Goal: Transaction & Acquisition: Purchase product/service

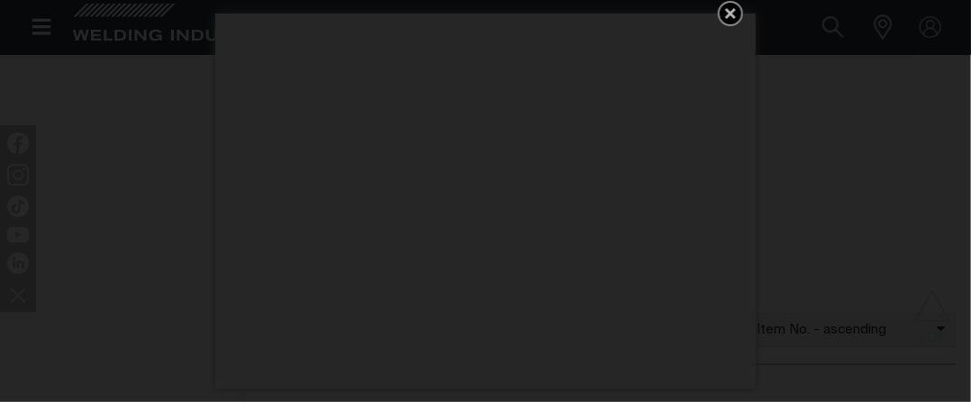
scroll to position [721, 0]
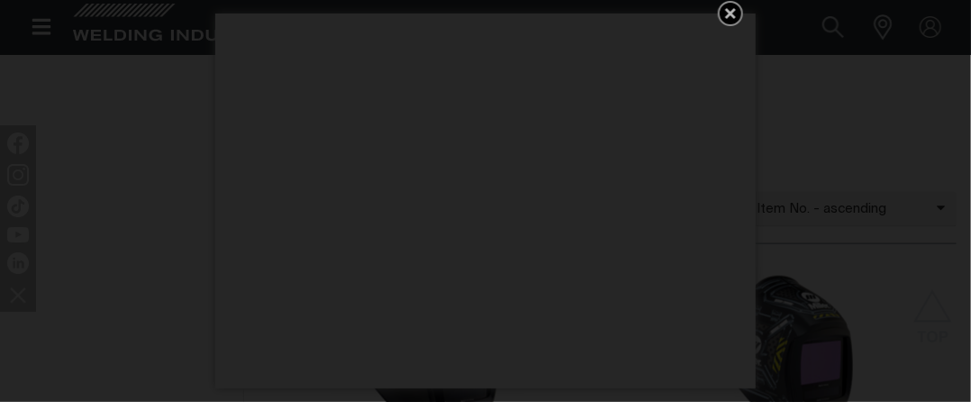
click at [726, 11] on icon "Get 5 WIA Welding Guides Free!" at bounding box center [731, 14] width 22 height 22
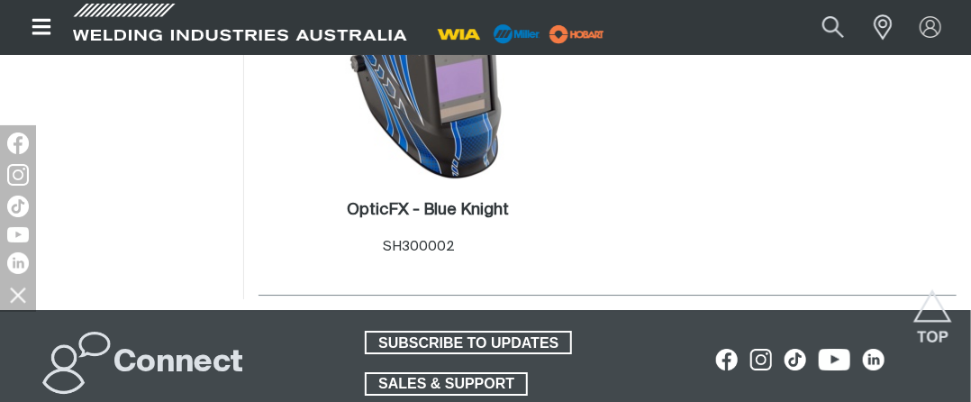
scroll to position [1892, 0]
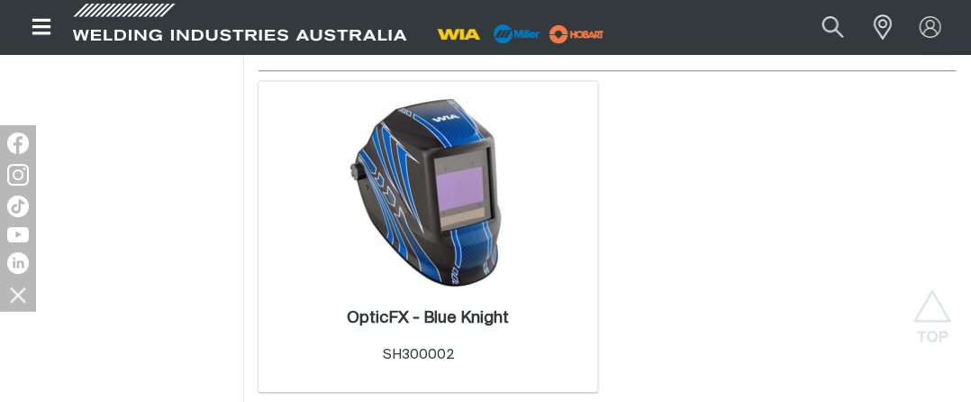
click at [436, 179] on img at bounding box center [428, 191] width 193 height 193
